Goal: Navigation & Orientation: Find specific page/section

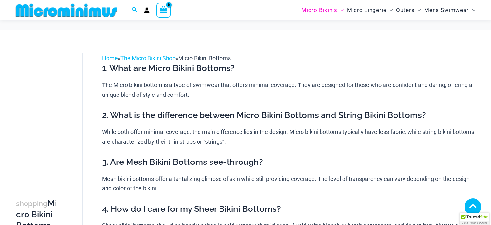
scroll to position [413, 0]
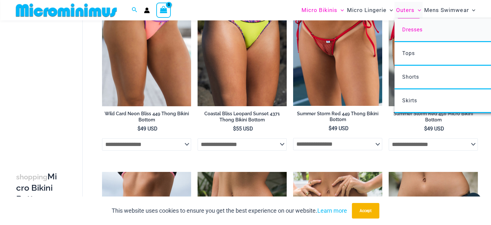
type input "**********"
click at [417, 28] on span "Dresses" at bounding box center [413, 29] width 20 height 6
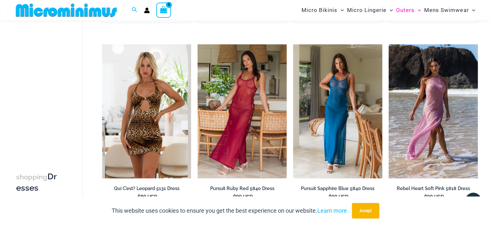
scroll to position [223, 0]
